Goal: Task Accomplishment & Management: Manage account settings

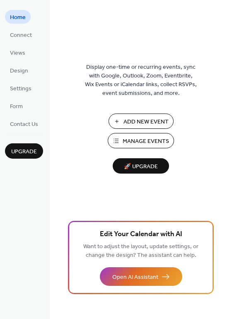
click at [146, 122] on span "Add New Event" at bounding box center [145, 122] width 45 height 9
click at [142, 145] on span "Manage Events" at bounding box center [146, 141] width 46 height 9
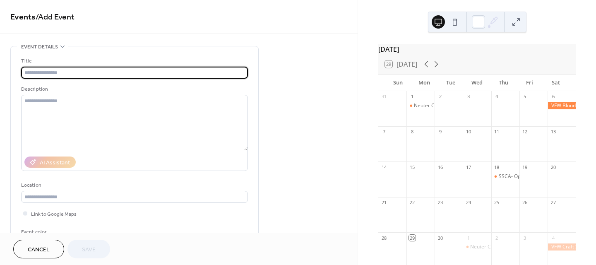
click at [67, 71] on input "text" at bounding box center [134, 73] width 227 height 12
click at [436, 68] on icon at bounding box center [436, 64] width 10 height 10
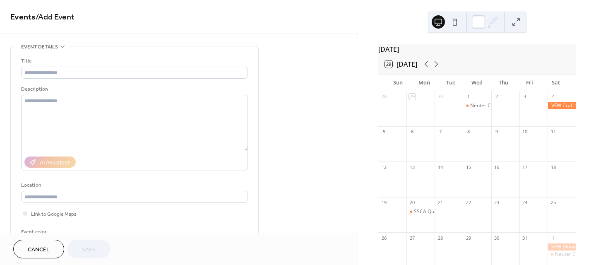
click at [504, 115] on div at bounding box center [505, 112] width 28 height 21
click at [63, 70] on input "text" at bounding box center [134, 73] width 227 height 12
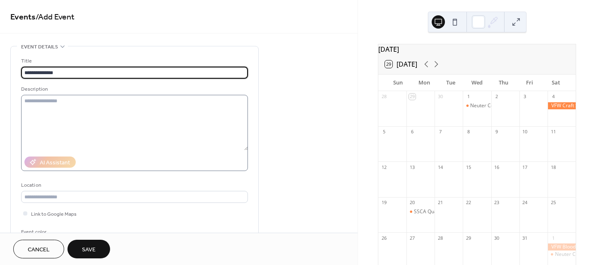
type input "**********"
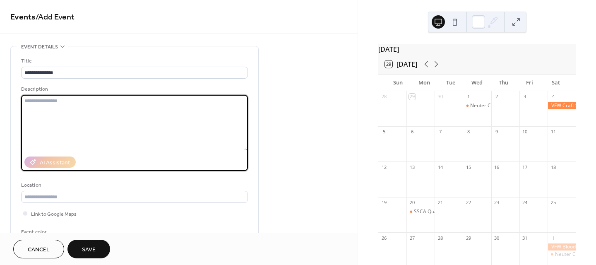
click at [64, 106] on textarea at bounding box center [134, 122] width 227 height 55
click at [63, 199] on input "text" at bounding box center [134, 197] width 227 height 12
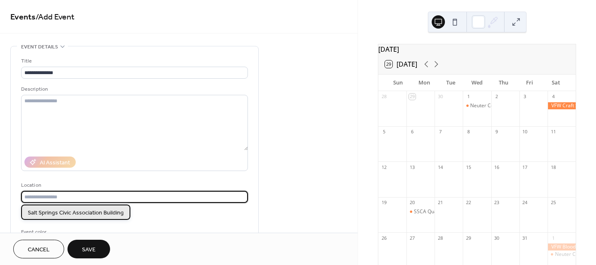
click at [71, 212] on span "Salt Springs Civic Association Building" at bounding box center [76, 213] width 96 height 9
type input "**********"
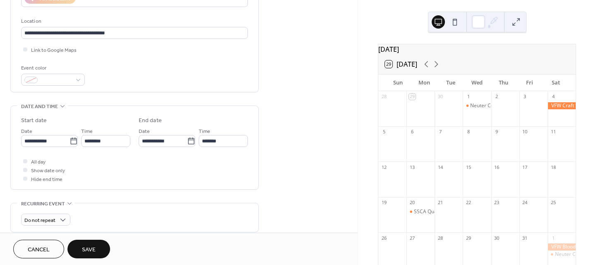
scroll to position [166, 0]
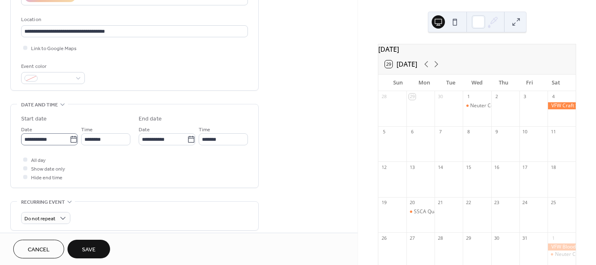
click at [71, 139] on icon at bounding box center [74, 139] width 8 height 8
click at [70, 139] on input "**********" at bounding box center [45, 139] width 48 height 12
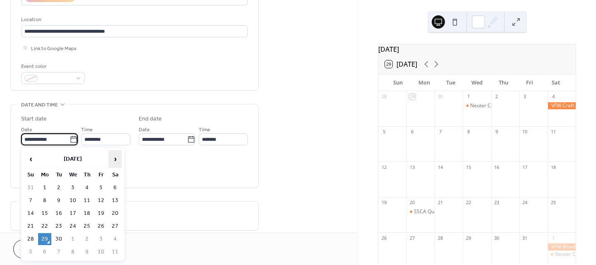
click at [114, 157] on span "›" at bounding box center [115, 159] width 12 height 17
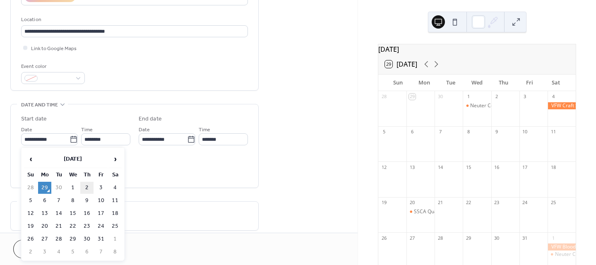
click at [89, 186] on td "2" at bounding box center [86, 188] width 13 height 12
type input "**********"
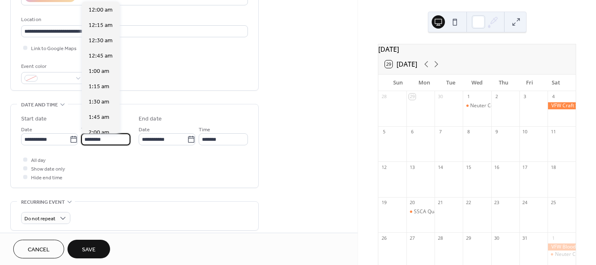
click at [111, 140] on input "********" at bounding box center [105, 139] width 49 height 12
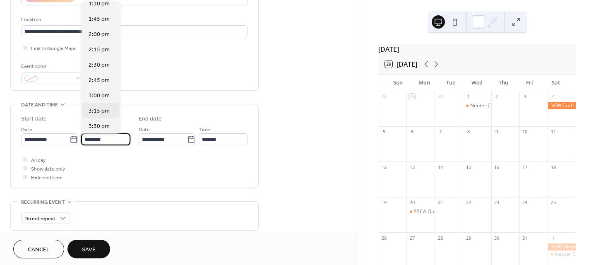
scroll to position [901, 0]
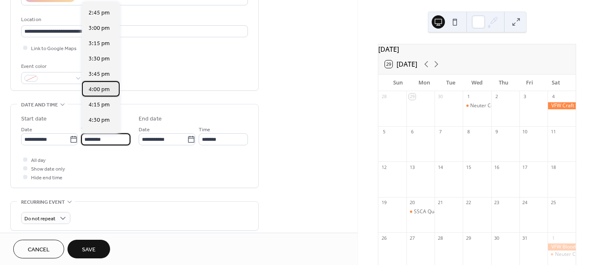
click at [103, 90] on span "4:00 pm" at bounding box center [99, 89] width 21 height 9
type input "*******"
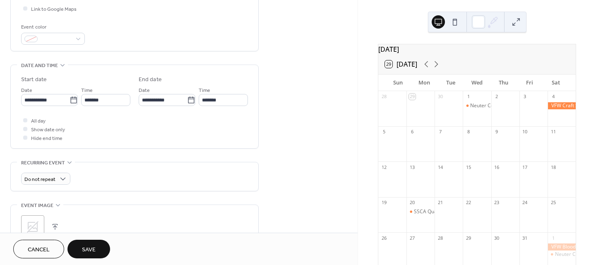
scroll to position [207, 0]
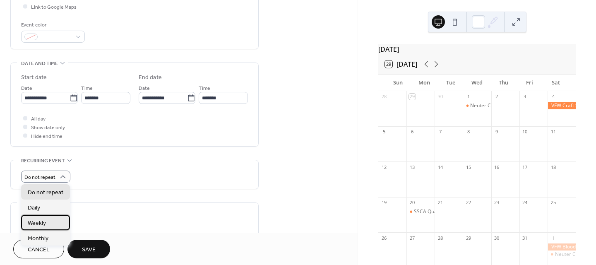
click at [40, 223] on span "Weekly" at bounding box center [37, 223] width 18 height 9
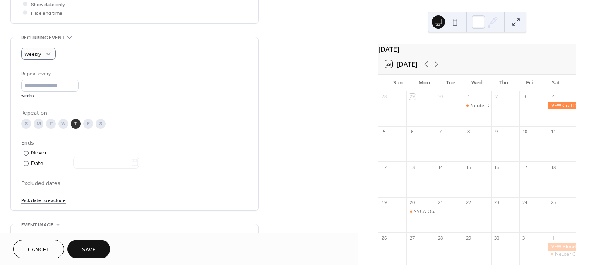
scroll to position [331, 0]
click at [26, 162] on div at bounding box center [26, 162] width 5 height 5
click at [139, 164] on icon at bounding box center [135, 161] width 8 height 8
click at [131, 164] on input "text" at bounding box center [102, 161] width 58 height 12
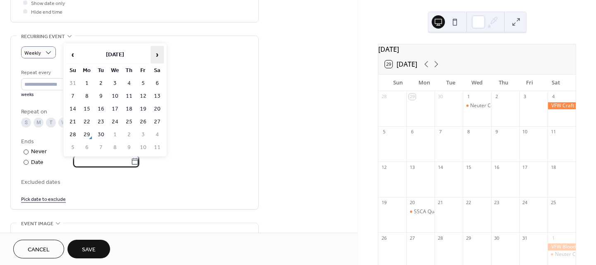
click at [157, 55] on span "›" at bounding box center [157, 54] width 12 height 17
click at [128, 121] on td "25" at bounding box center [129, 122] width 13 height 12
type input "**********"
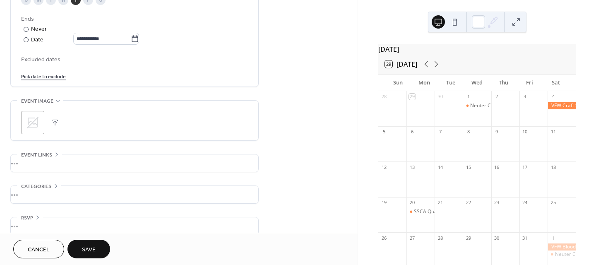
scroll to position [465, 0]
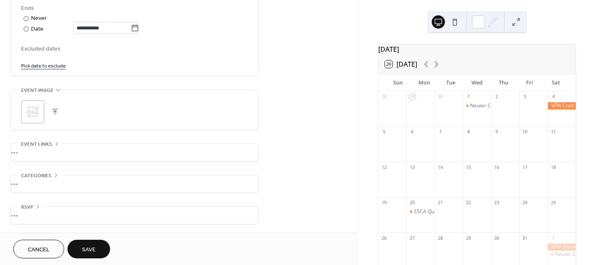
click at [94, 248] on span "Save" at bounding box center [89, 250] width 14 height 9
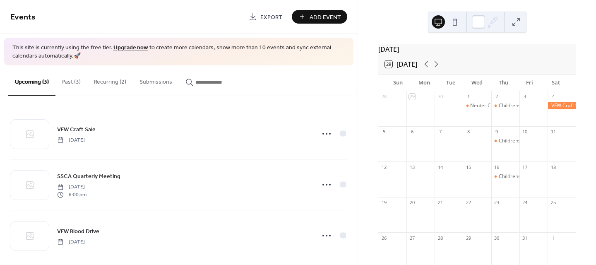
click at [426, 217] on div at bounding box center [421, 218] width 28 height 21
click at [415, 206] on div "20" at bounding box center [412, 203] width 6 height 6
click at [327, 18] on span "Add Event" at bounding box center [325, 17] width 31 height 9
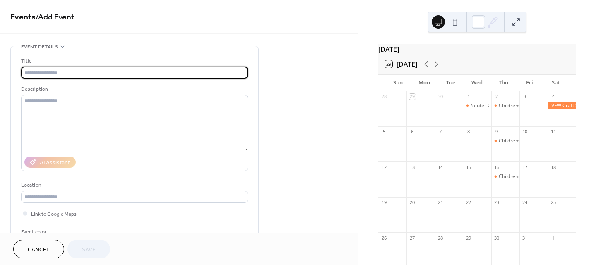
click at [65, 70] on input "text" at bounding box center [134, 73] width 227 height 12
click at [62, 73] on input "text" at bounding box center [134, 73] width 227 height 12
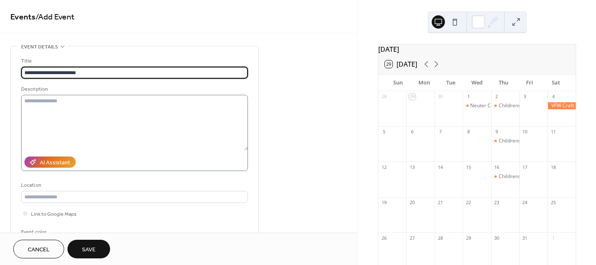
type input "**********"
click at [49, 99] on textarea at bounding box center [134, 122] width 227 height 55
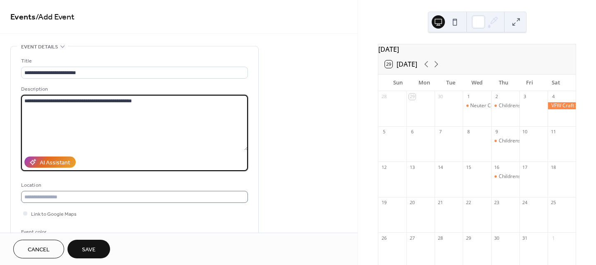
type textarea "**********"
click at [66, 197] on input "text" at bounding box center [134, 197] width 227 height 12
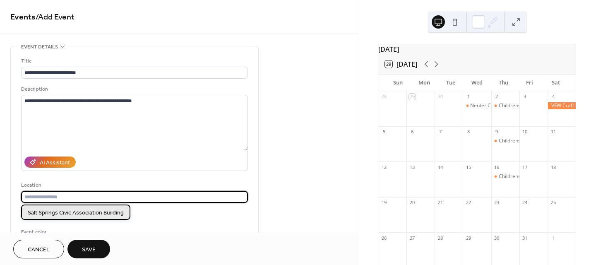
click at [64, 211] on span "Salt Springs Civic Association Building" at bounding box center [76, 213] width 96 height 9
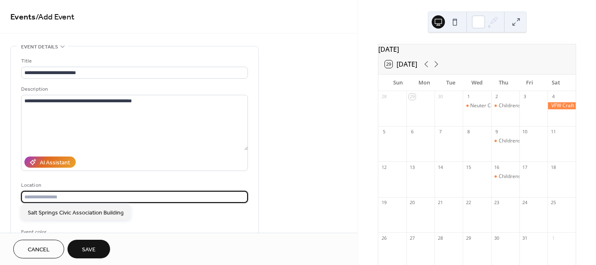
type input "**********"
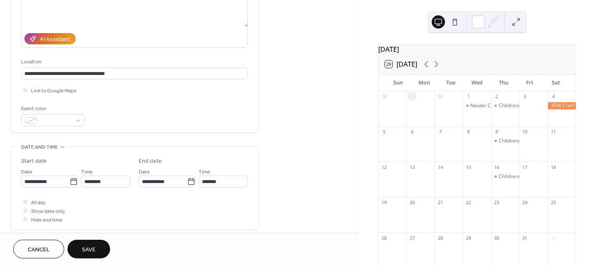
scroll to position [124, 0]
click at [72, 178] on icon at bounding box center [74, 181] width 8 height 8
click at [70, 178] on input "**********" at bounding box center [45, 181] width 48 height 12
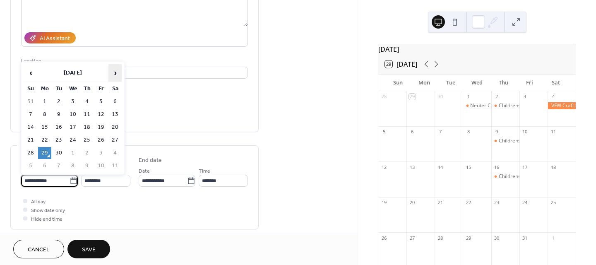
click at [116, 73] on span "›" at bounding box center [115, 73] width 12 height 17
click at [46, 137] on td "20" at bounding box center [44, 140] width 13 height 12
type input "**********"
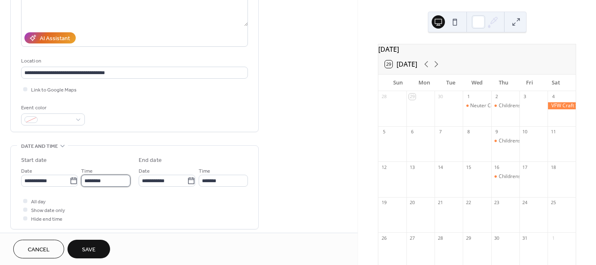
click at [113, 181] on input "********" at bounding box center [105, 181] width 49 height 12
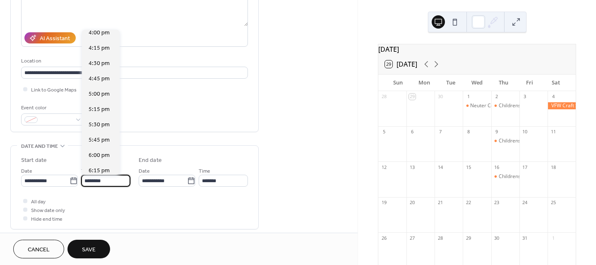
scroll to position [1025, 0]
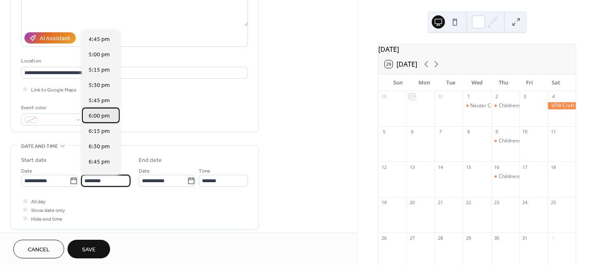
click at [102, 116] on span "6:00 pm" at bounding box center [99, 116] width 21 height 9
type input "*******"
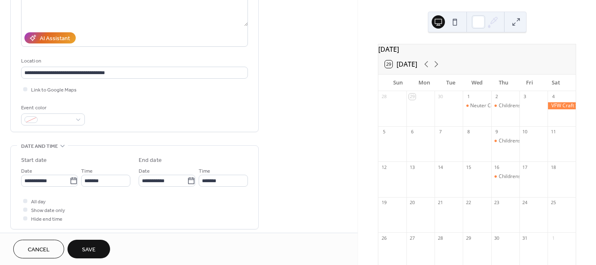
scroll to position [207, 0]
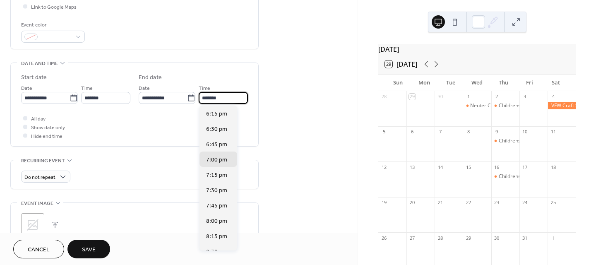
click at [222, 95] on input "*******" at bounding box center [223, 98] width 49 height 12
click at [218, 224] on span "8:00 pm" at bounding box center [216, 221] width 21 height 9
type input "*******"
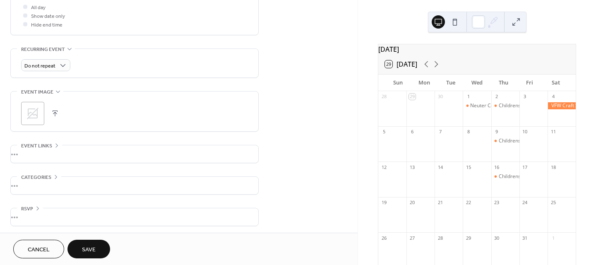
scroll to position [320, 0]
click at [95, 249] on span "Save" at bounding box center [89, 250] width 14 height 9
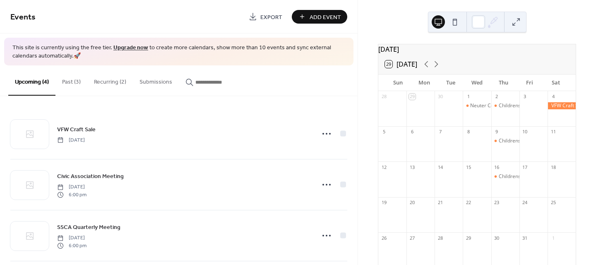
drag, startPoint x: 225, startPoint y: 178, endPoint x: 536, endPoint y: 173, distance: 310.6
click at [536, 173] on div "17" at bounding box center [534, 166] width 28 height 11
click at [500, 222] on div at bounding box center [505, 218] width 28 height 21
click at [324, 18] on span "Add Event" at bounding box center [325, 17] width 31 height 9
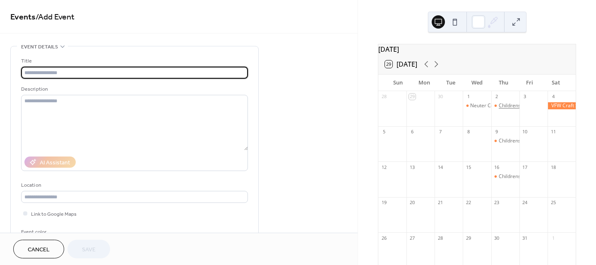
click at [504, 109] on div "Childrens Yoga" at bounding box center [516, 105] width 35 height 7
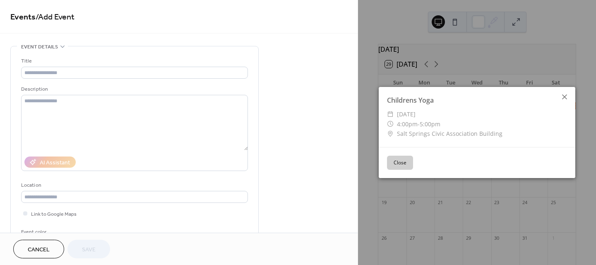
click at [568, 96] on icon at bounding box center [565, 97] width 10 height 10
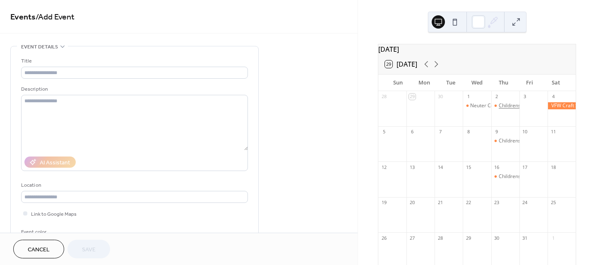
click at [507, 109] on div "Childrens Yoga" at bounding box center [516, 105] width 35 height 7
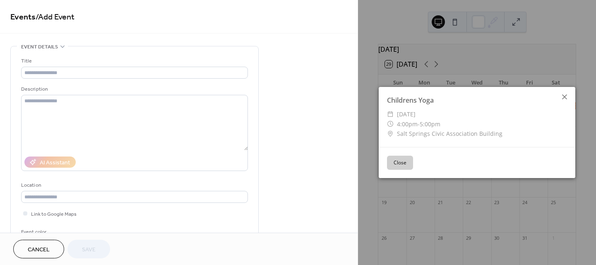
click at [565, 96] on icon at bounding box center [565, 97] width 10 height 10
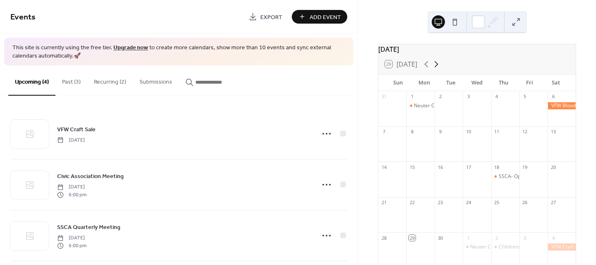
click at [438, 67] on icon at bounding box center [436, 64] width 10 height 10
click at [507, 180] on div "Childrens Yoga" at bounding box center [516, 176] width 35 height 7
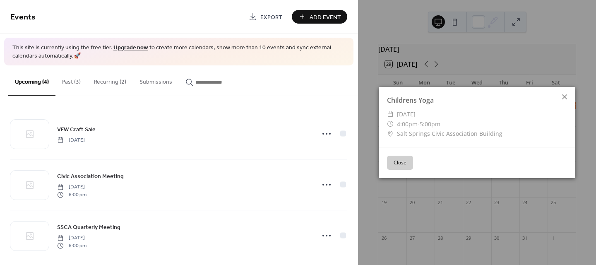
click at [563, 94] on icon at bounding box center [565, 97] width 10 height 10
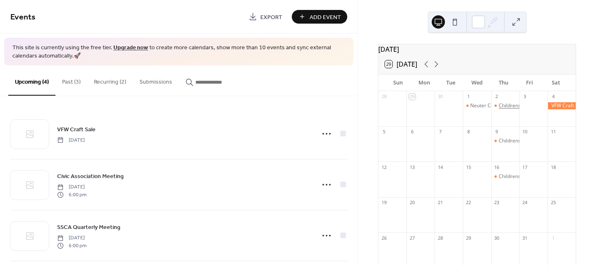
click at [499, 109] on div "Childrens Yoga" at bounding box center [516, 105] width 35 height 7
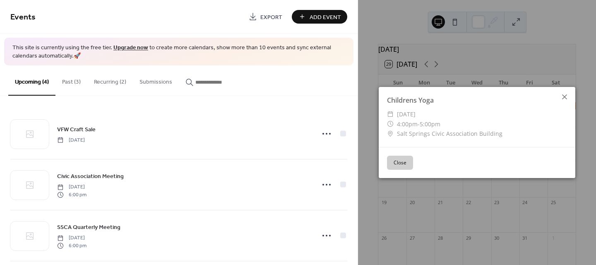
click at [567, 98] on icon at bounding box center [565, 97] width 10 height 10
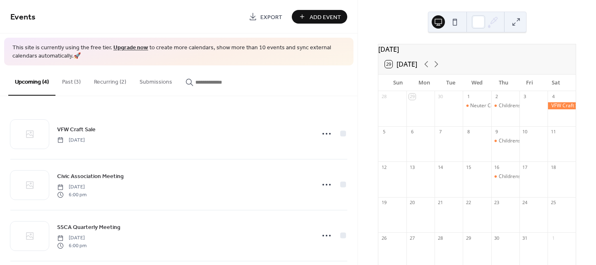
click at [34, 80] on button "Upcoming (4)" at bounding box center [31, 80] width 47 height 30
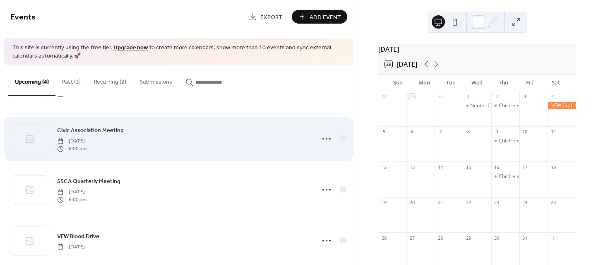
scroll to position [59, 0]
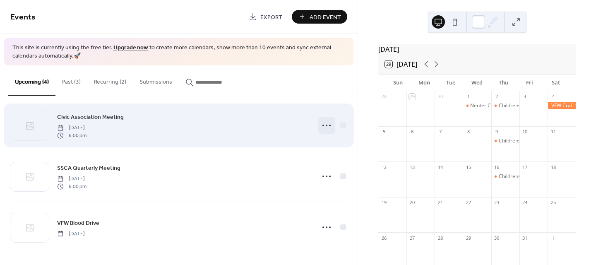
click at [325, 125] on icon at bounding box center [326, 125] width 13 height 13
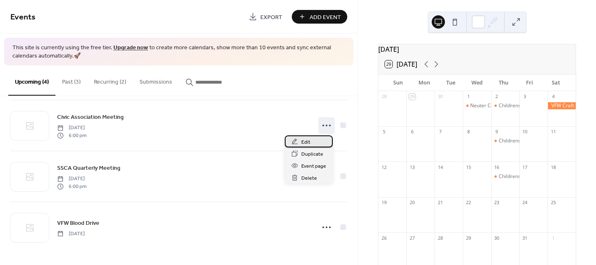
click at [302, 142] on span "Edit" at bounding box center [305, 142] width 9 height 9
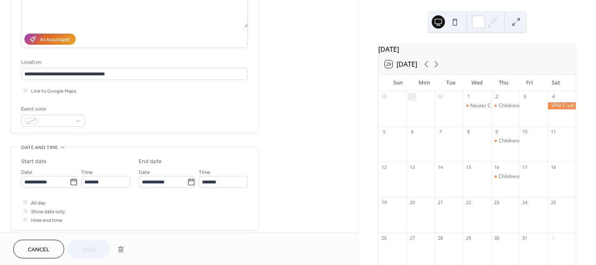
scroll to position [124, 0]
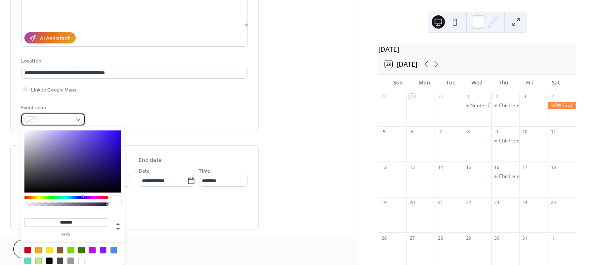
click at [77, 120] on div at bounding box center [53, 119] width 64 height 12
type input "*******"
click at [74, 159] on div at bounding box center [72, 161] width 97 height 62
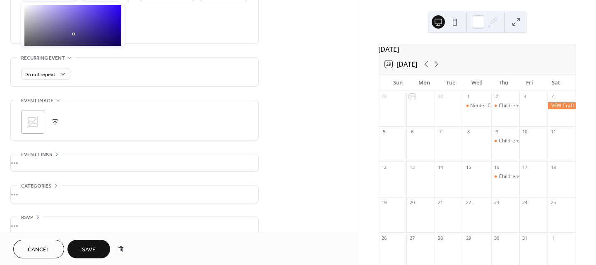
scroll to position [320, 0]
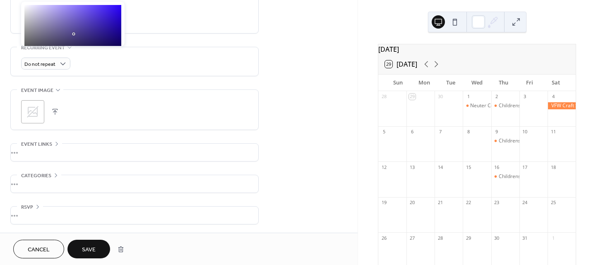
click at [84, 249] on span "Save" at bounding box center [89, 250] width 14 height 9
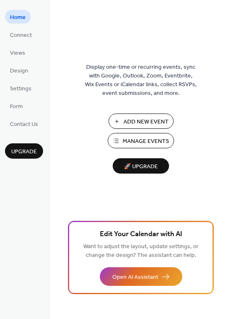
click at [132, 139] on span "Manage Events" at bounding box center [146, 141] width 46 height 9
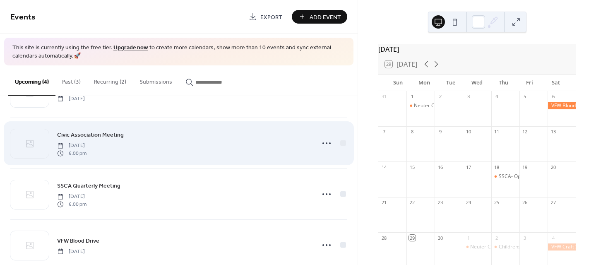
scroll to position [59, 0]
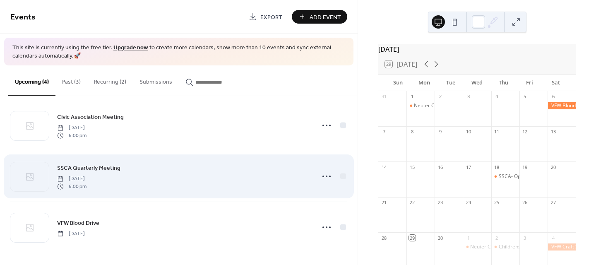
click at [87, 180] on span "Monday, October 20, 2025" at bounding box center [71, 178] width 29 height 7
click at [326, 177] on circle at bounding box center [327, 177] width 2 height 2
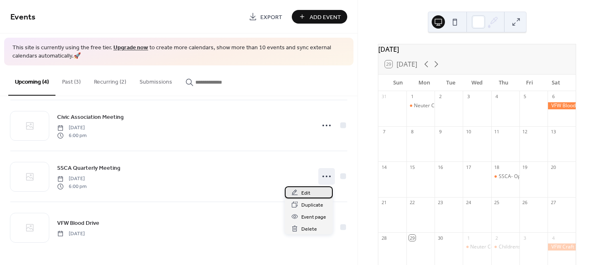
click at [307, 193] on span "Edit" at bounding box center [305, 193] width 9 height 9
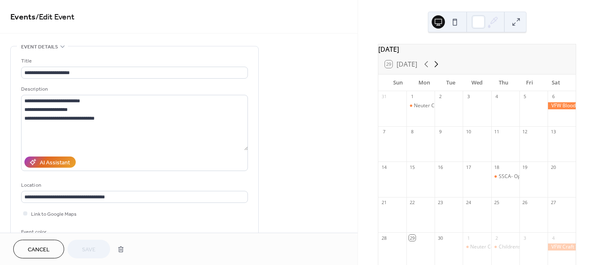
click at [438, 69] on icon at bounding box center [436, 64] width 10 height 10
click at [419, 223] on div at bounding box center [421, 218] width 28 height 21
click at [455, 22] on button at bounding box center [454, 21] width 13 height 13
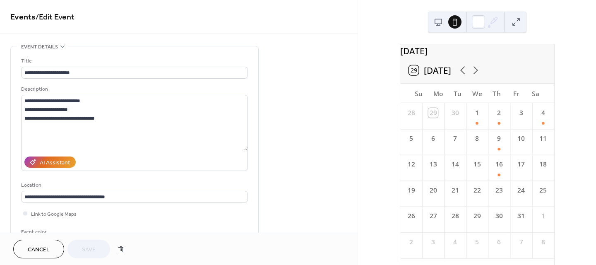
click at [438, 22] on button at bounding box center [438, 21] width 13 height 13
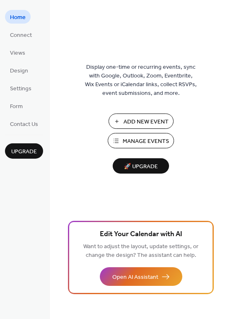
click at [140, 142] on span "Manage Events" at bounding box center [146, 141] width 46 height 9
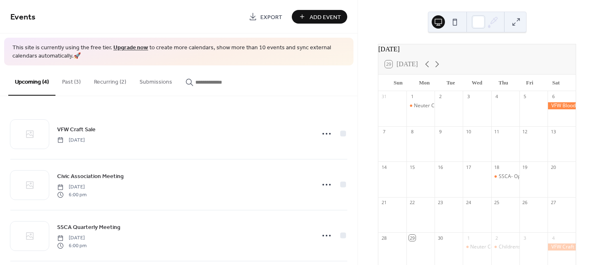
click at [68, 80] on button "Past (3)" at bounding box center [71, 79] width 32 height 29
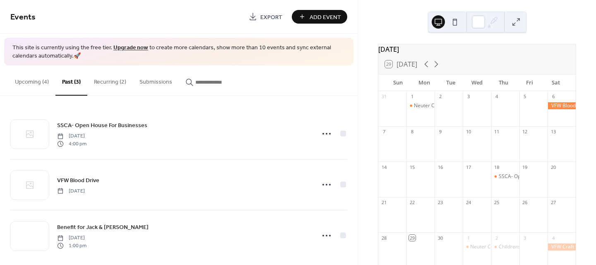
click at [108, 79] on button "Recurring (2)" at bounding box center [110, 79] width 46 height 29
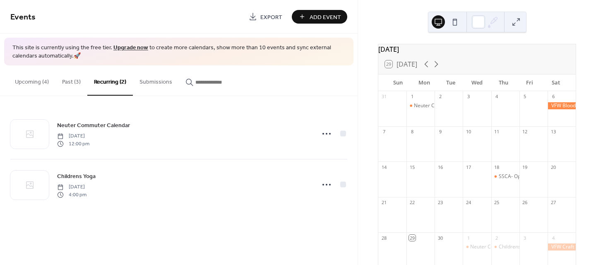
click at [153, 79] on button "Submissions" at bounding box center [156, 79] width 46 height 29
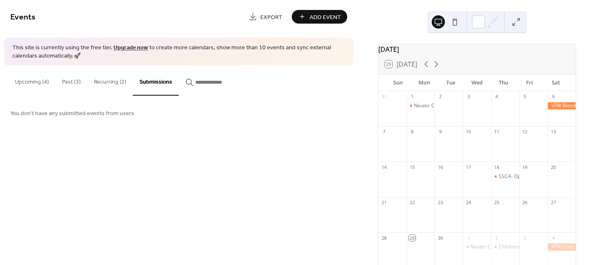
click at [210, 81] on input "button" at bounding box center [220, 82] width 50 height 9
click at [36, 80] on button "Upcoming (4)" at bounding box center [31, 79] width 47 height 29
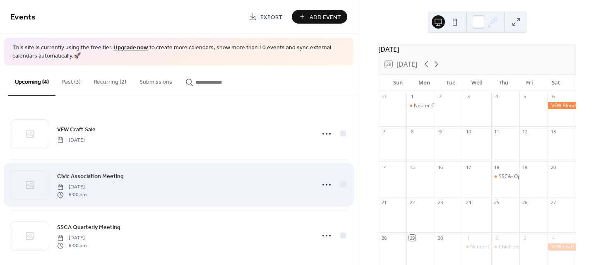
click at [83, 178] on span "Civic Association Meeting" at bounding box center [90, 176] width 67 height 9
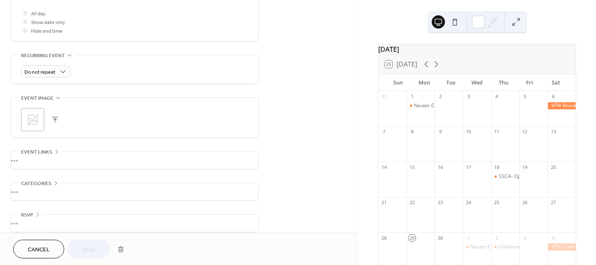
scroll to position [320, 0]
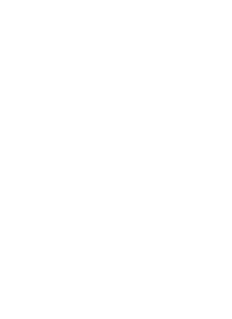
click at [101, 109] on div at bounding box center [116, 159] width 232 height 319
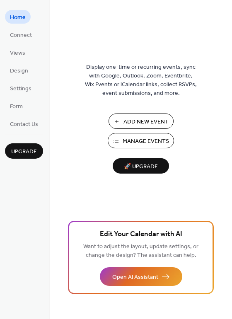
click at [144, 143] on span "Manage Events" at bounding box center [146, 141] width 46 height 9
click at [118, 20] on div "Display one-time or recurring events, sync with Google, Outlook, Zoom, Eventbri…" at bounding box center [141, 159] width 182 height 319
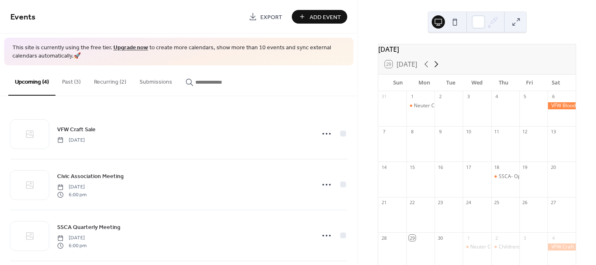
click at [438, 69] on icon at bounding box center [436, 64] width 10 height 10
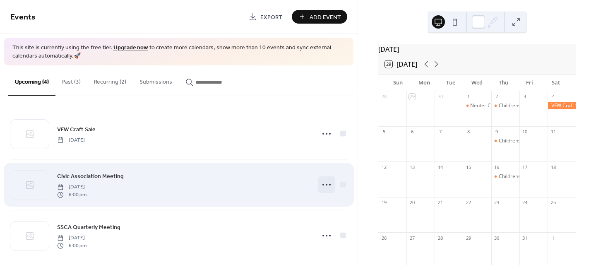
click at [328, 184] on icon at bounding box center [326, 184] width 13 height 13
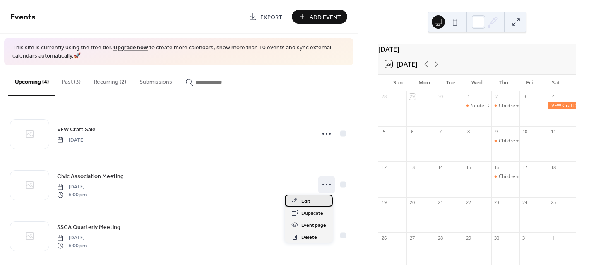
click at [306, 200] on span "Edit" at bounding box center [305, 201] width 9 height 9
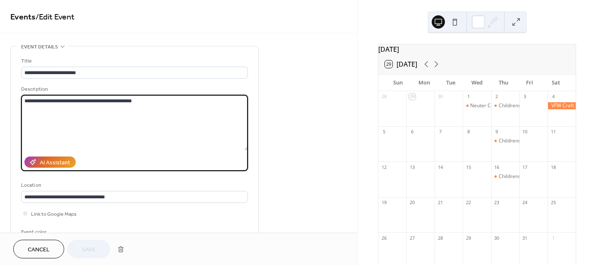
click at [157, 103] on textarea "**********" at bounding box center [134, 122] width 227 height 55
click at [117, 67] on input "**********" at bounding box center [134, 73] width 227 height 12
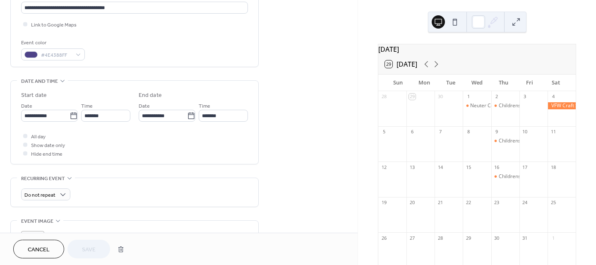
scroll to position [207, 0]
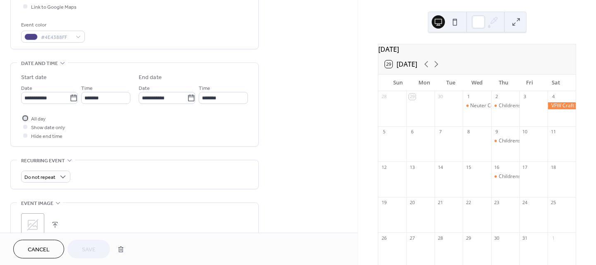
click at [25, 118] on div at bounding box center [25, 118] width 4 height 4
click at [26, 127] on div at bounding box center [25, 127] width 4 height 4
click at [93, 249] on span "Save" at bounding box center [89, 250] width 14 height 9
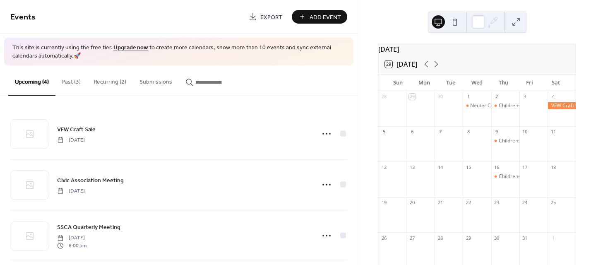
click at [423, 219] on div at bounding box center [421, 218] width 28 height 21
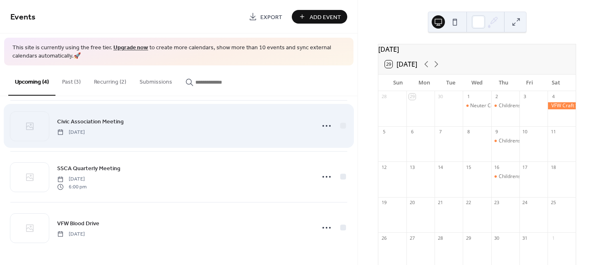
scroll to position [59, 0]
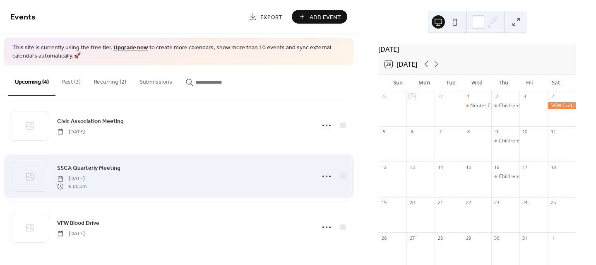
click at [87, 183] on span "6:00 pm" at bounding box center [71, 186] width 29 height 7
click at [325, 177] on icon at bounding box center [326, 176] width 13 height 13
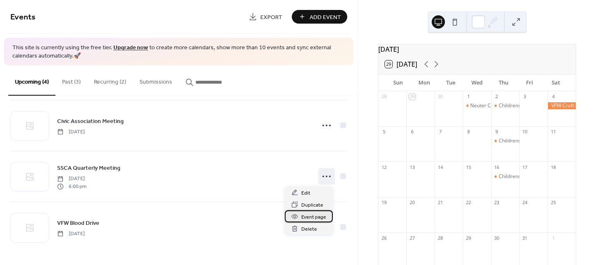
click at [310, 216] on span "Event page" at bounding box center [313, 217] width 25 height 9
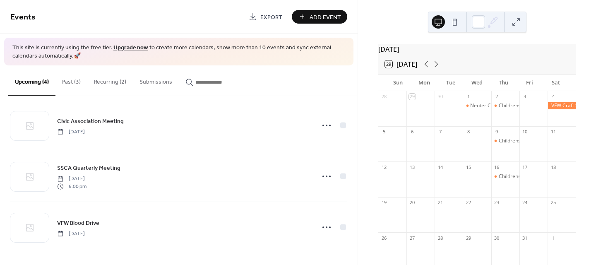
click at [418, 219] on div at bounding box center [421, 218] width 28 height 21
click at [324, 17] on span "Add Event" at bounding box center [325, 17] width 31 height 9
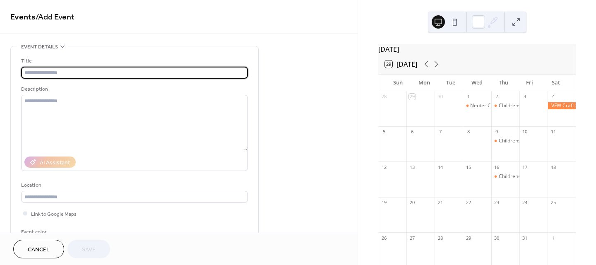
click at [82, 72] on input "text" at bounding box center [134, 73] width 227 height 12
type input "****"
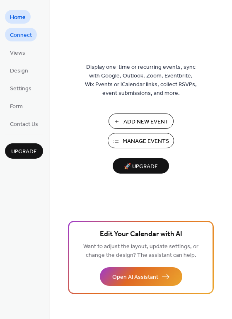
click at [27, 35] on span "Connect" at bounding box center [21, 35] width 22 height 9
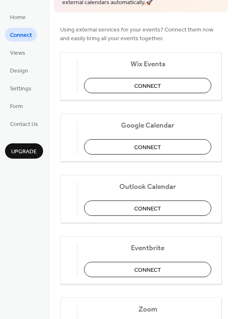
scroll to position [8, 0]
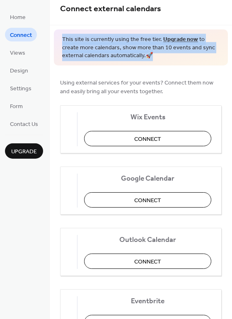
drag, startPoint x: 61, startPoint y: 37, endPoint x: 142, endPoint y: 60, distance: 84.5
click at [142, 60] on div "This site is currently using the free tier. Upgrade now to create more calendar…" at bounding box center [141, 47] width 174 height 36
copy span "This site is currently using the free tier. Upgrade now to create more calendar…"
click at [20, 54] on span "Views" at bounding box center [17, 53] width 15 height 9
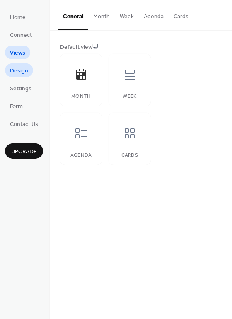
click at [21, 71] on span "Design" at bounding box center [19, 71] width 18 height 9
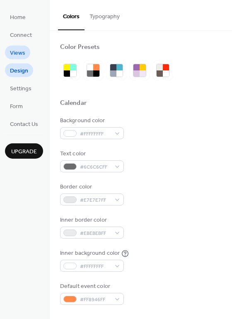
click at [21, 53] on span "Views" at bounding box center [17, 53] width 15 height 9
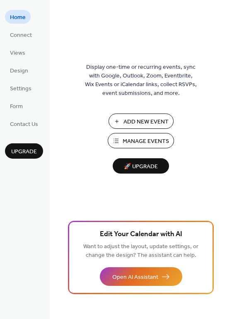
click at [147, 124] on span "Add New Event" at bounding box center [145, 122] width 45 height 9
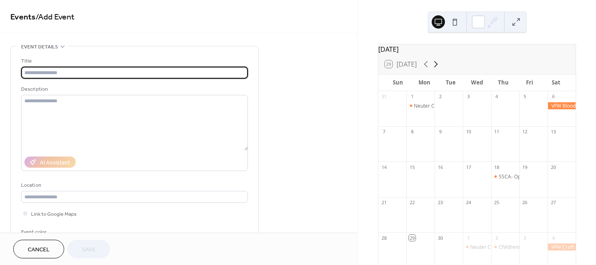
click at [438, 67] on icon at bounding box center [436, 64] width 4 height 6
